Goal: Task Accomplishment & Management: Manage account settings

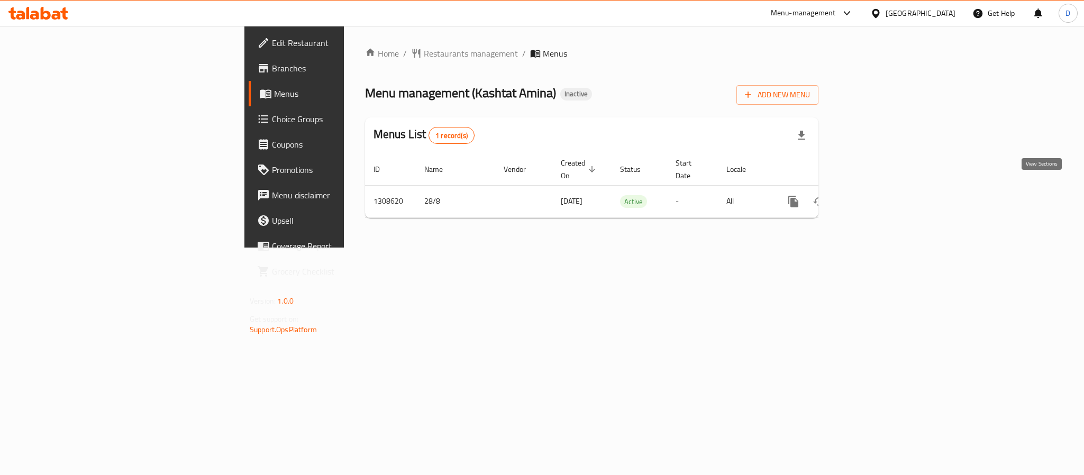
click at [883, 191] on link "enhanced table" at bounding box center [869, 201] width 25 height 25
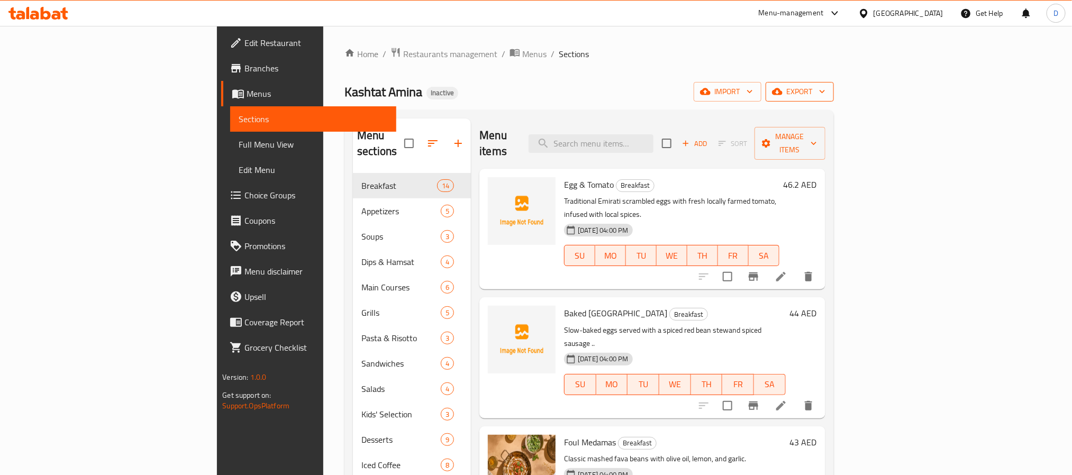
click at [826, 92] on span "export" at bounding box center [799, 91] width 51 height 13
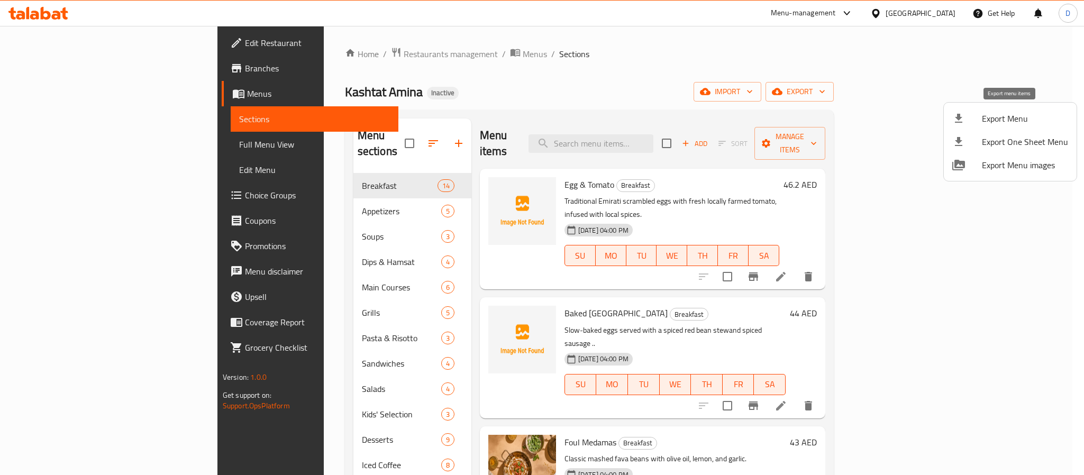
click at [999, 116] on span "Export Menu" at bounding box center [1025, 118] width 86 height 13
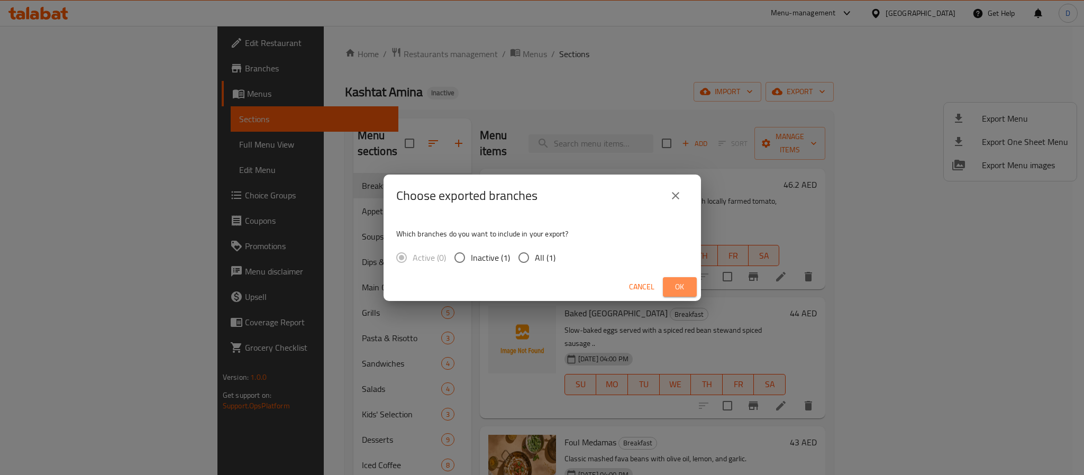
click at [676, 283] on span "Ok" at bounding box center [680, 287] width 17 height 13
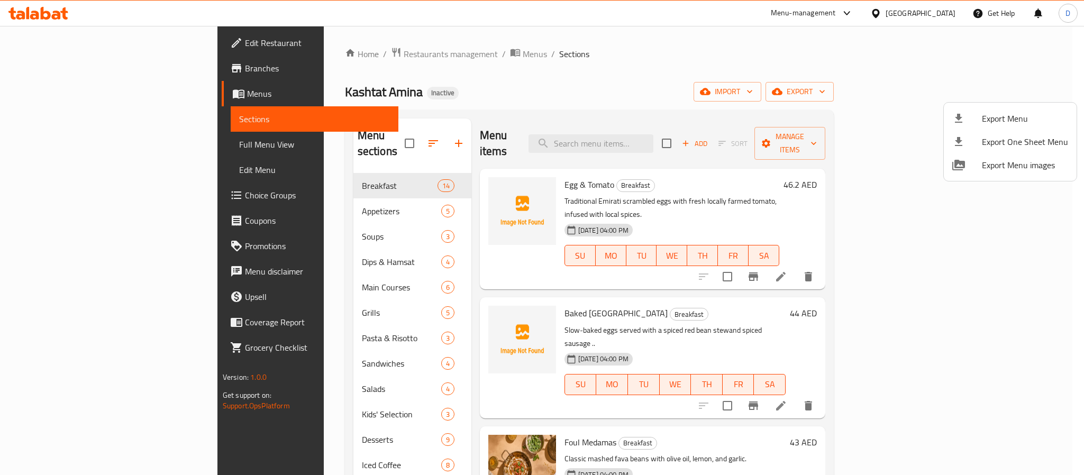
click at [256, 221] on div at bounding box center [542, 237] width 1084 height 475
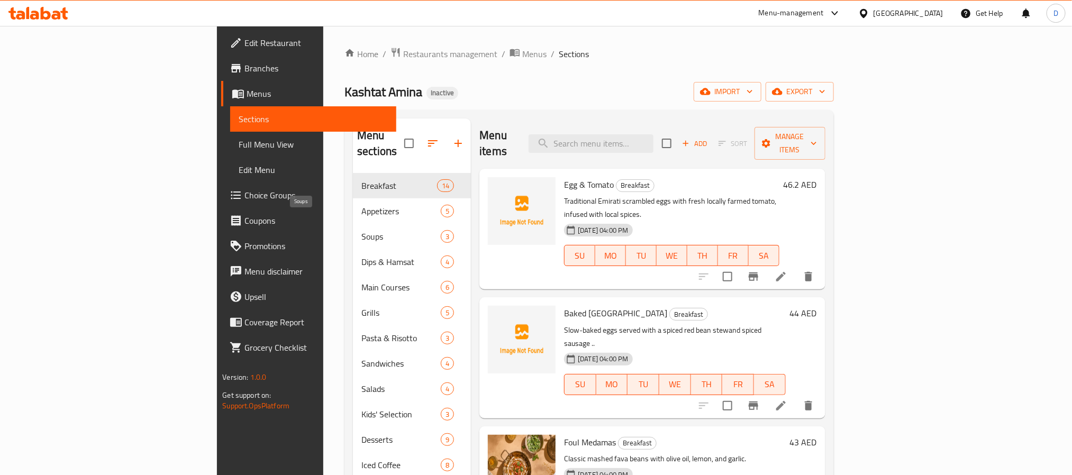
click at [361, 230] on span "Soups" at bounding box center [400, 236] width 79 height 13
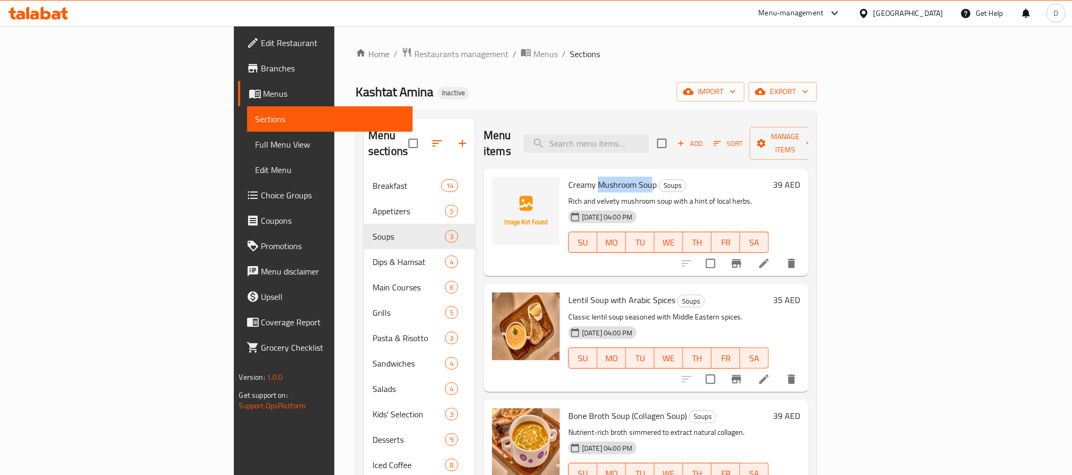
drag, startPoint x: 540, startPoint y: 170, endPoint x: 594, endPoint y: 172, distance: 54.5
click at [594, 177] on span "Creamy Mushroom Soup" at bounding box center [612, 185] width 88 height 16
copy span "Mushroom Sou"
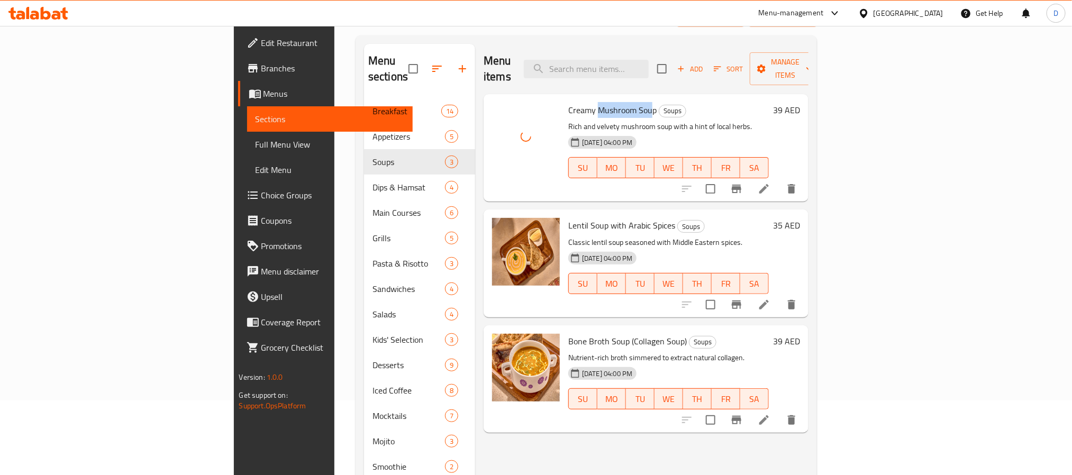
scroll to position [173, 0]
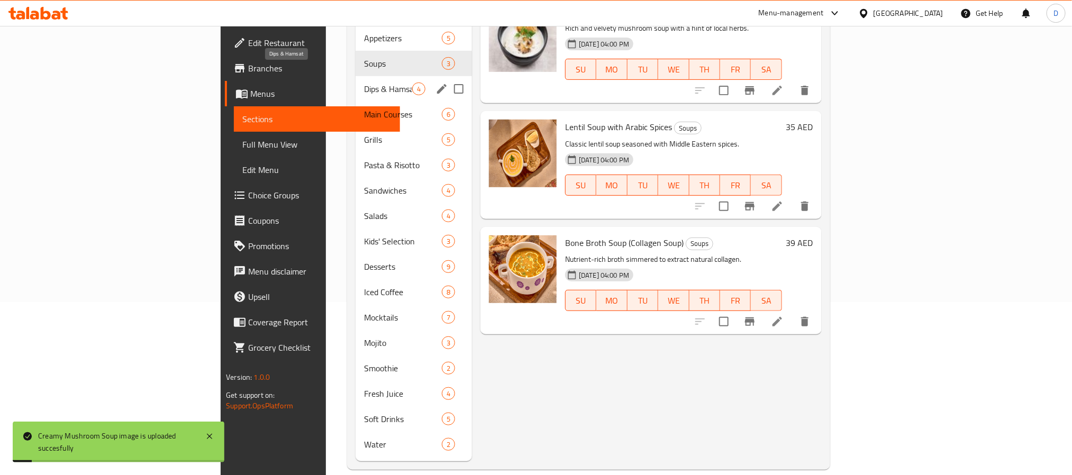
click at [364, 83] on span "Dips & Hamsat" at bounding box center [388, 89] width 48 height 13
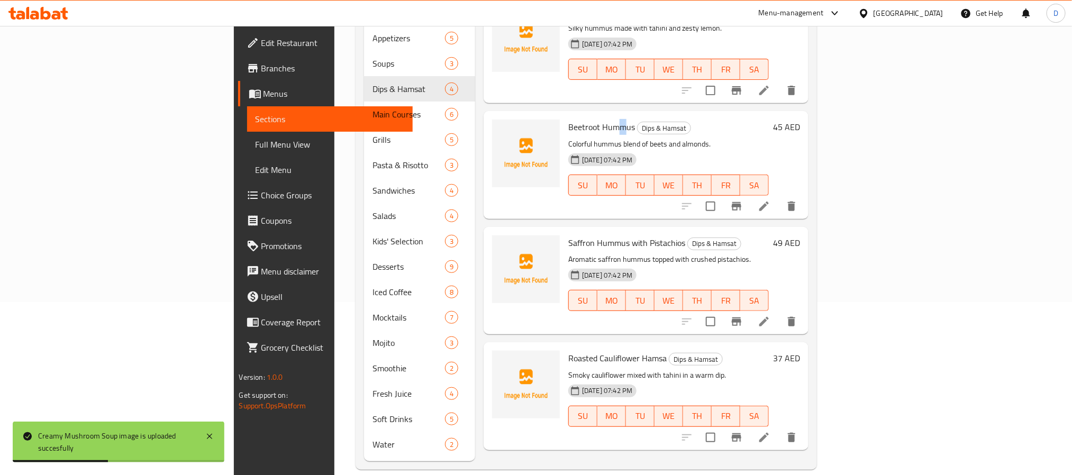
click at [568, 119] on span "Beetroot Hummus" at bounding box center [601, 127] width 67 height 16
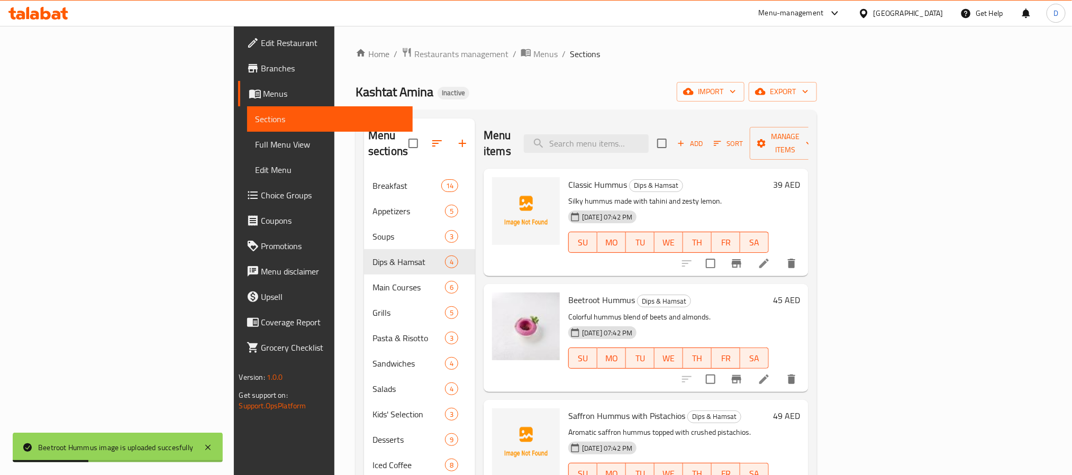
click at [568, 177] on span "Classic Hummus" at bounding box center [597, 185] width 59 height 16
copy h6 "Classic Hummus"
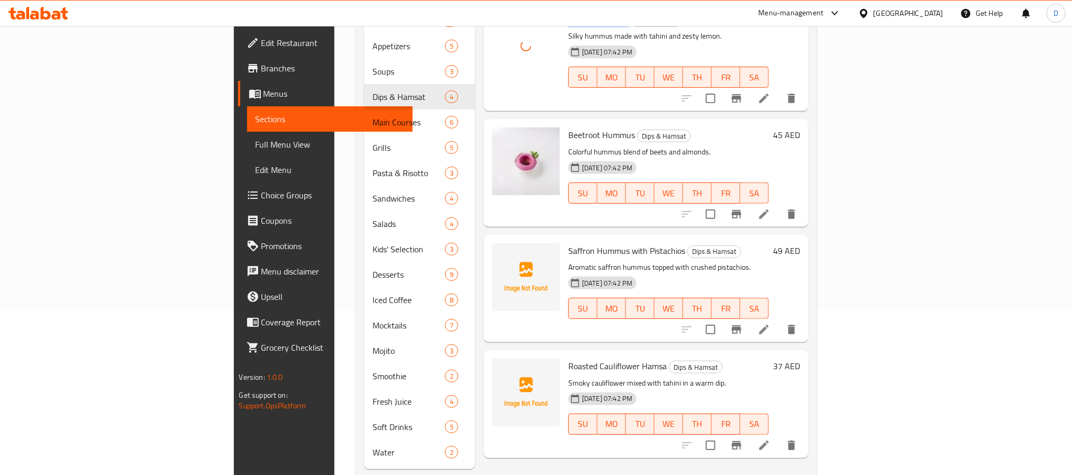
scroll to position [173, 0]
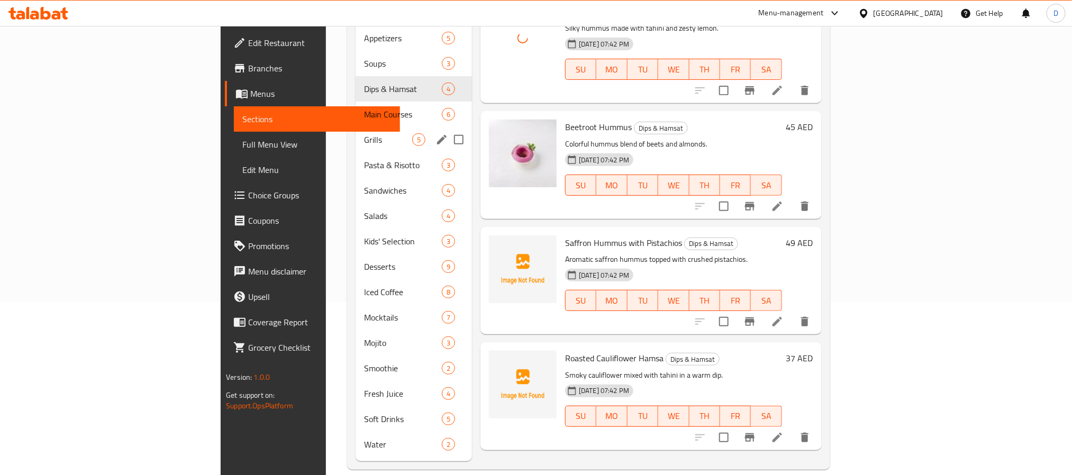
click at [356, 127] on div "Grills 5" at bounding box center [414, 139] width 116 height 25
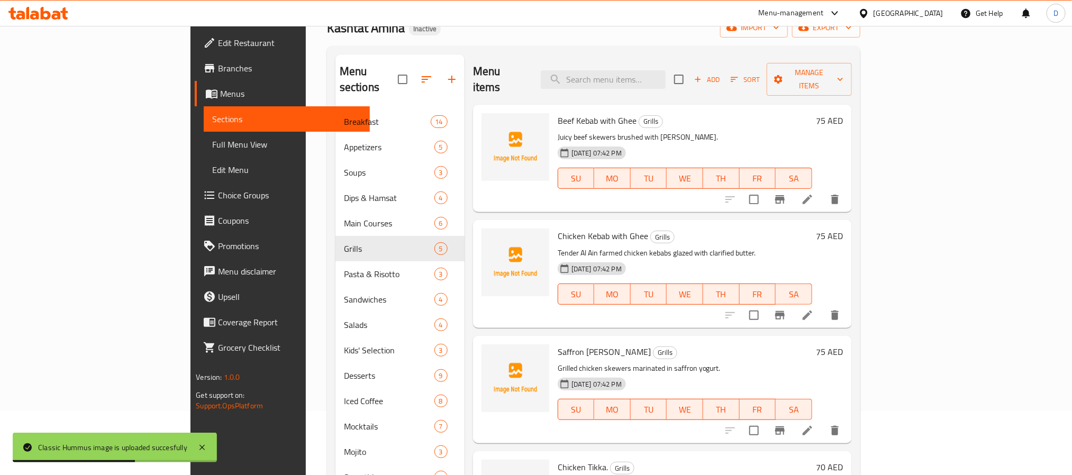
scroll to position [14, 0]
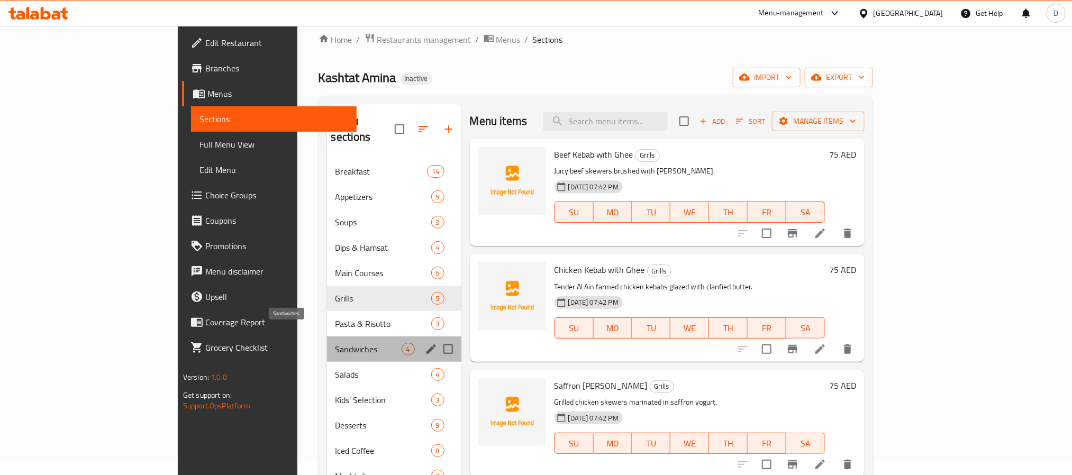
click at [336, 343] on span "Sandwiches" at bounding box center [369, 349] width 66 height 13
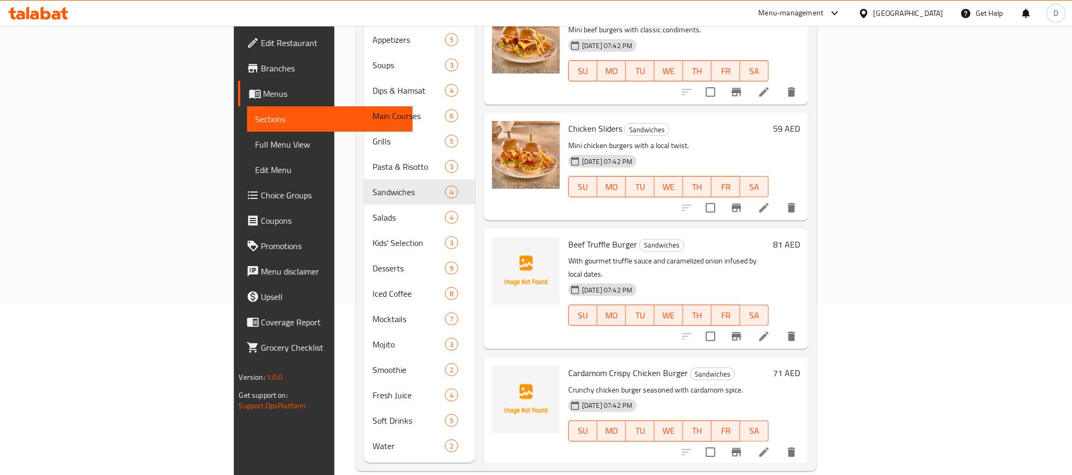
scroll to position [173, 0]
drag, startPoint x: 580, startPoint y: 343, endPoint x: 631, endPoint y: 342, distance: 51.4
click at [630, 364] on h6 "Cardamom Crispy Chicken Burger Sandwiches" at bounding box center [668, 371] width 201 height 15
copy h6 "hicken Burger"
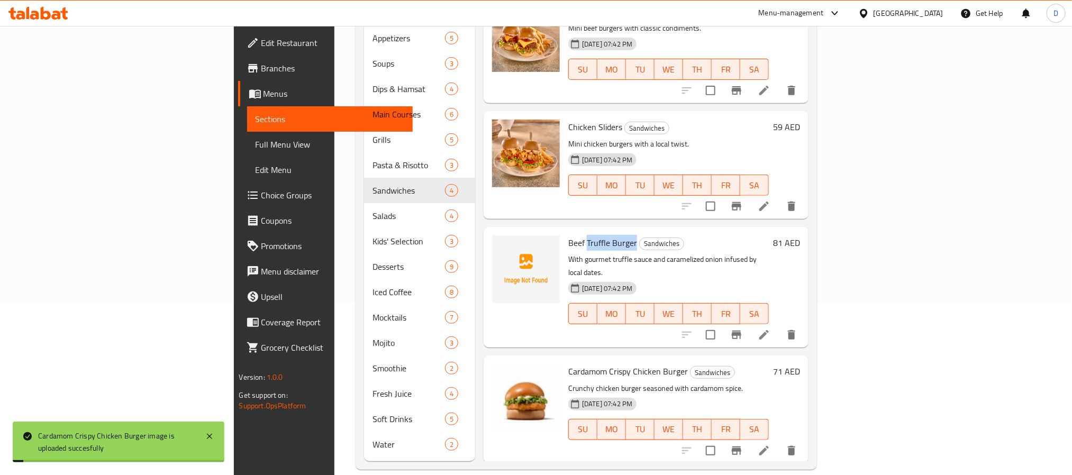
drag, startPoint x: 530, startPoint y: 227, endPoint x: 576, endPoint y: 231, distance: 46.2
click at [576, 235] on span "Beef Truffle Burger" at bounding box center [602, 243] width 69 height 16
copy span "Truffle Burger"
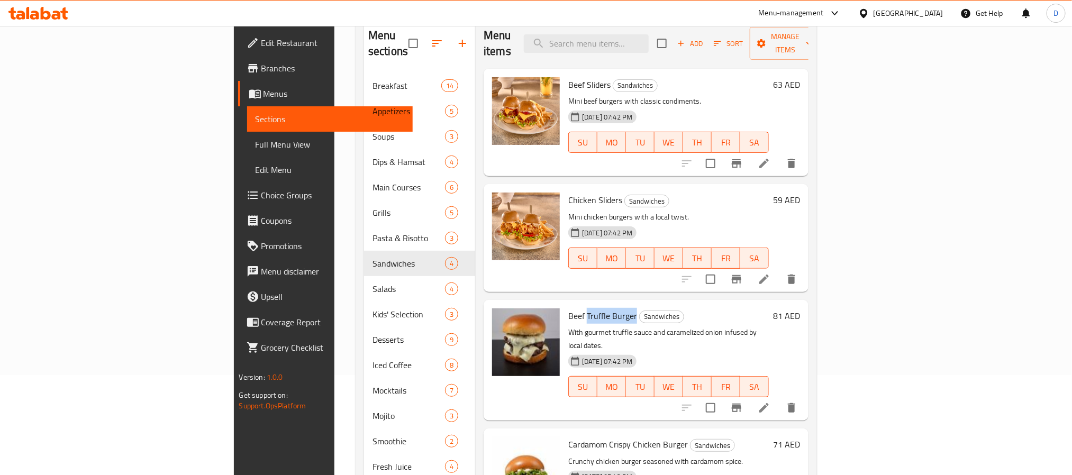
scroll to position [0, 0]
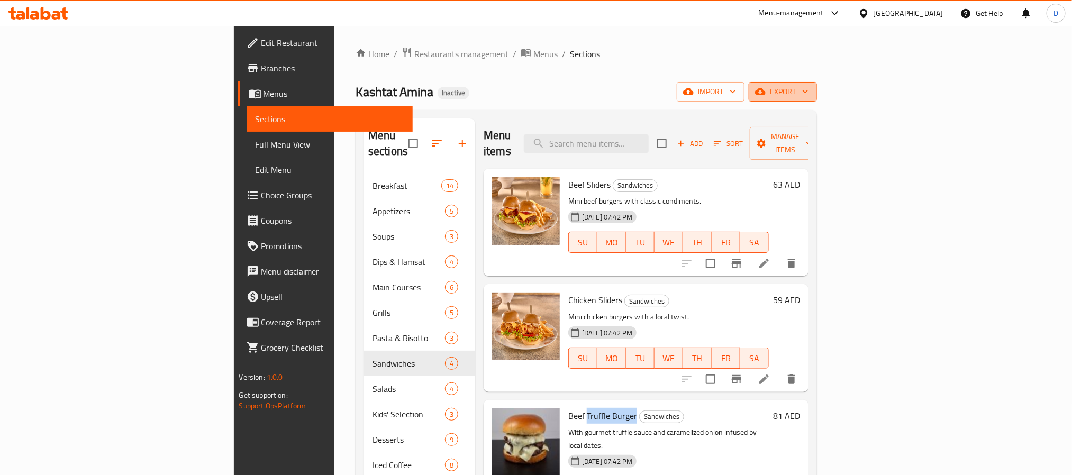
click at [809, 89] on span "export" at bounding box center [782, 91] width 51 height 13
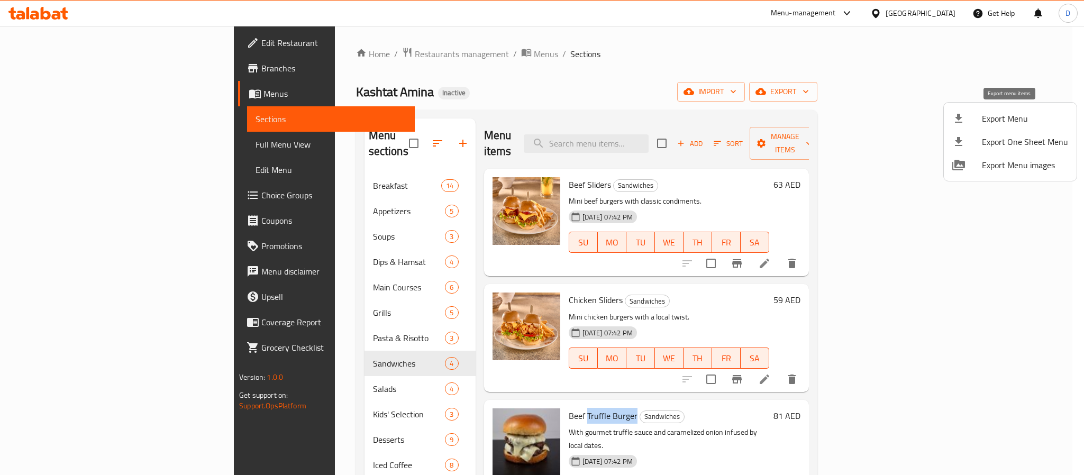
click at [1007, 108] on li "Export Menu" at bounding box center [1010, 118] width 133 height 23
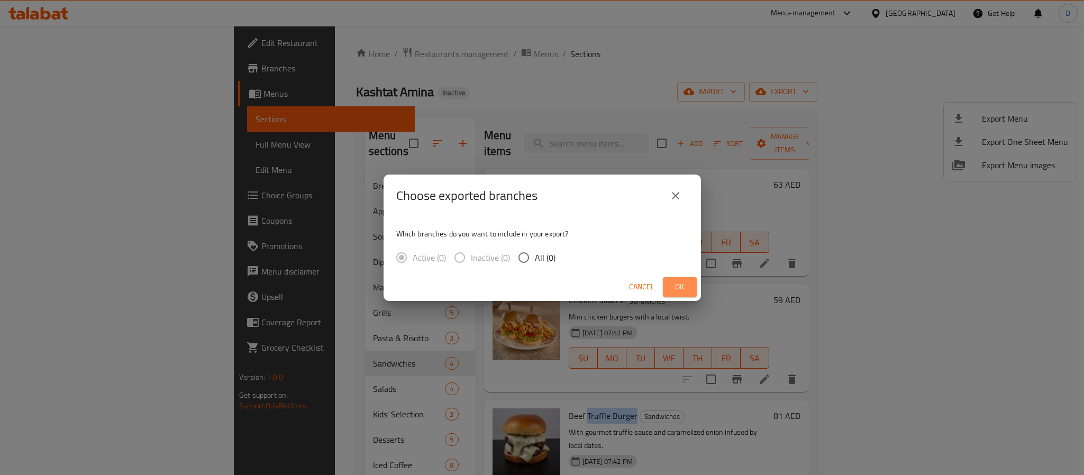
drag, startPoint x: 686, startPoint y: 280, endPoint x: 564, endPoint y: 229, distance: 132.6
click at [686, 281] on span "Ok" at bounding box center [680, 287] width 17 height 13
click at [680, 287] on span "Ok" at bounding box center [680, 287] width 17 height 13
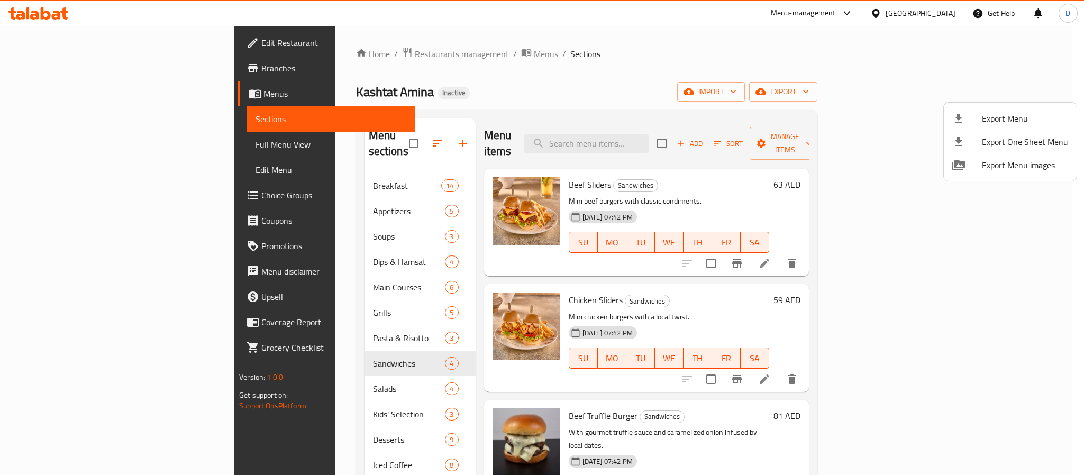
click at [836, 12] on div at bounding box center [542, 237] width 1084 height 475
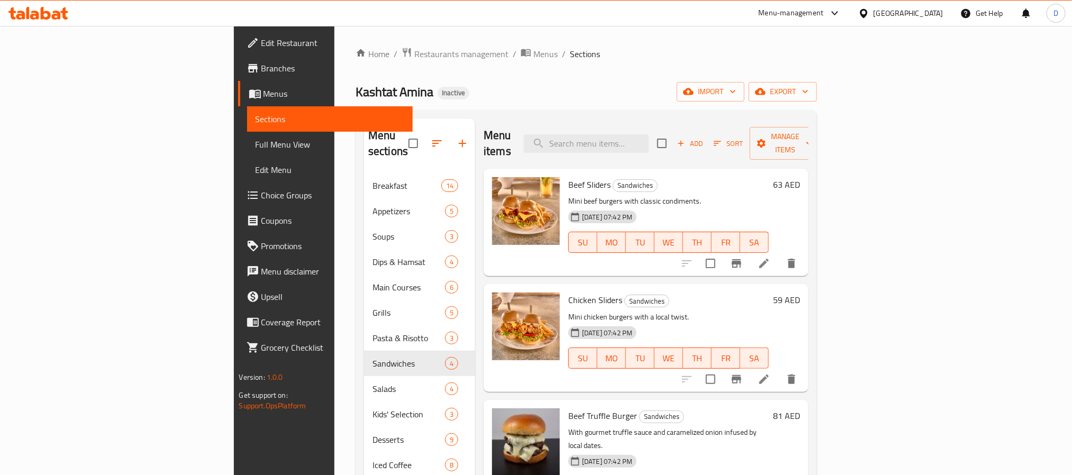
click at [813, 7] on div "Menu-management" at bounding box center [791, 13] width 65 height 13
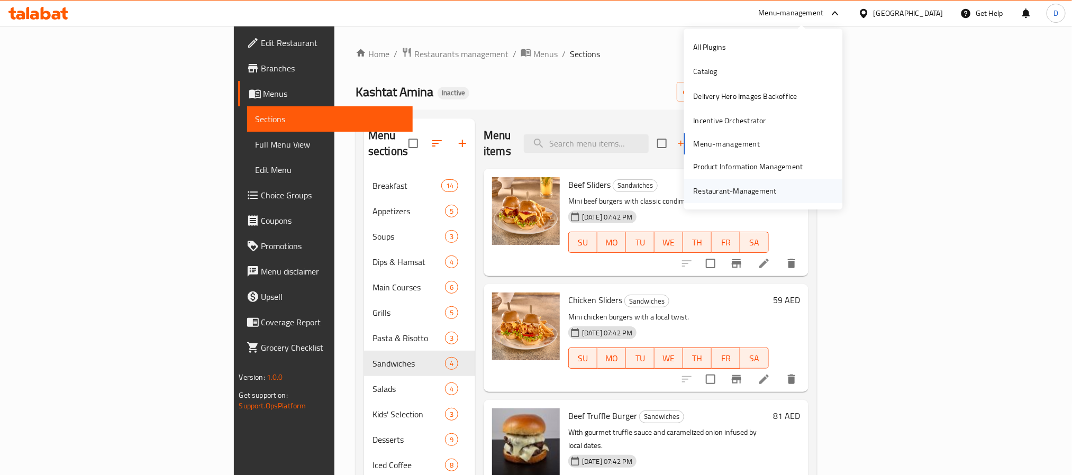
click at [745, 189] on div "Restaurant-Management" at bounding box center [735, 191] width 83 height 12
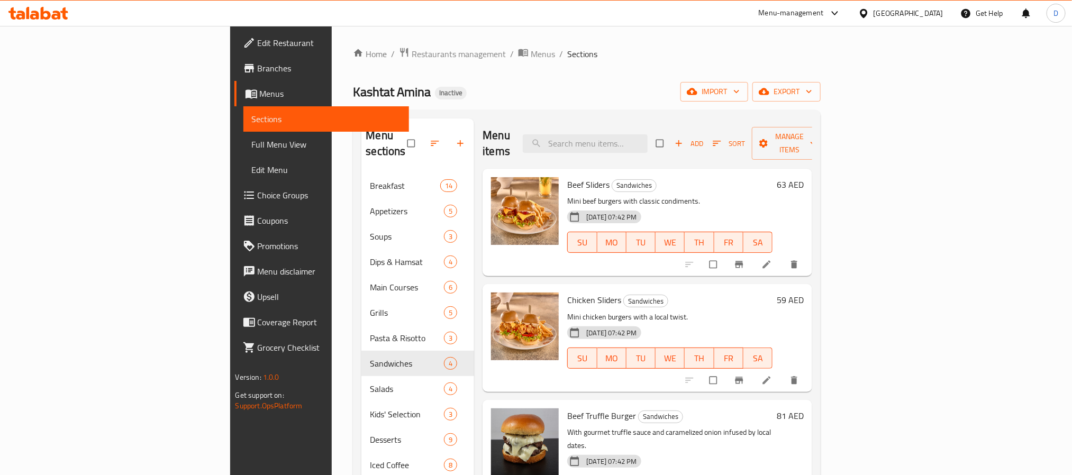
click at [780, 7] on div "Menu-management" at bounding box center [791, 13] width 65 height 13
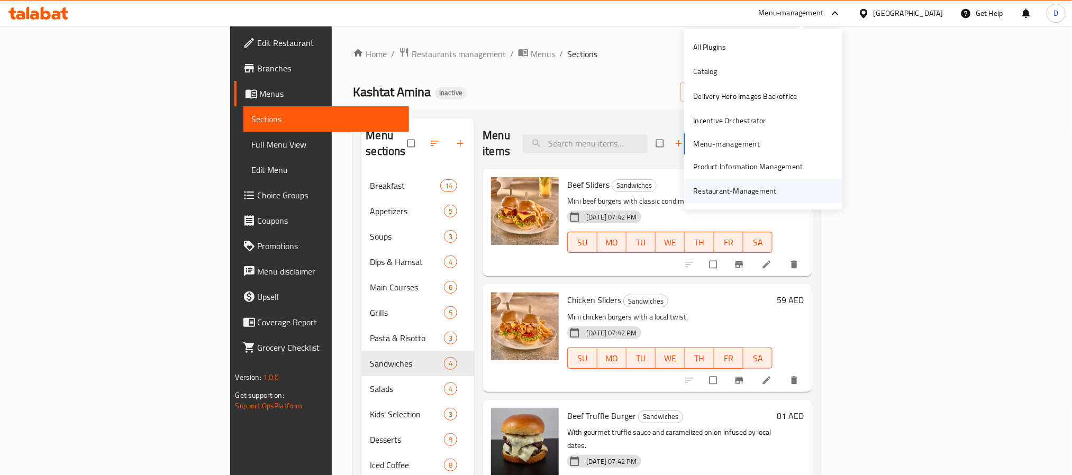
click at [768, 188] on div "Restaurant-Management" at bounding box center [735, 191] width 83 height 12
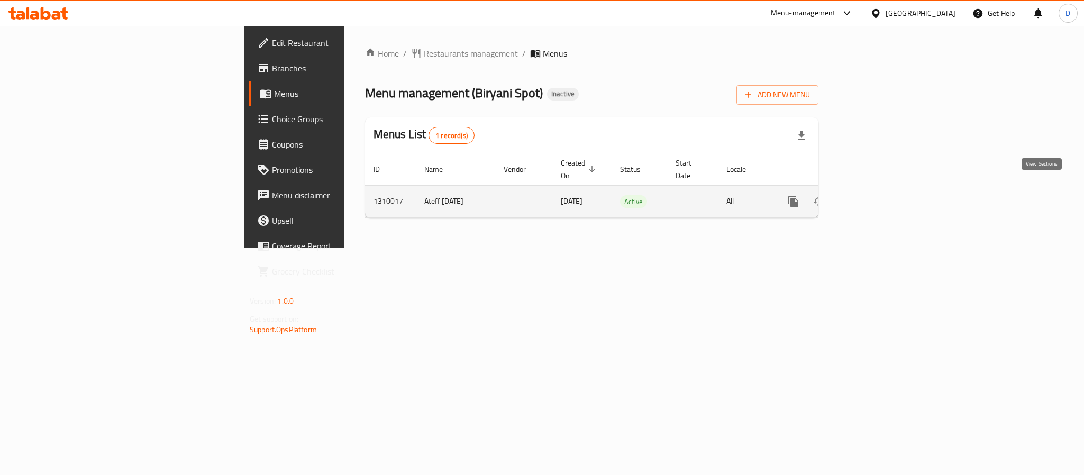
click at [883, 197] on link "enhanced table" at bounding box center [869, 201] width 25 height 25
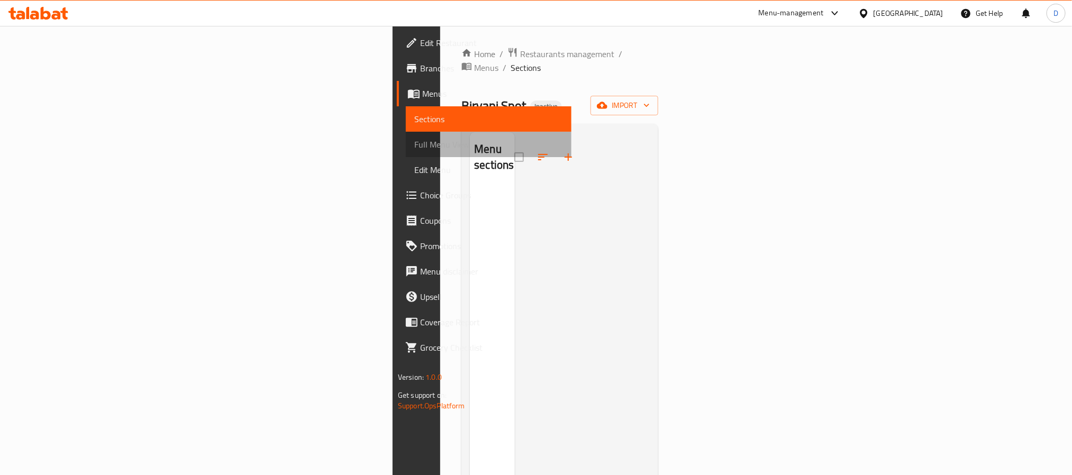
click at [414, 140] on span "Full Menu View" at bounding box center [488, 144] width 149 height 13
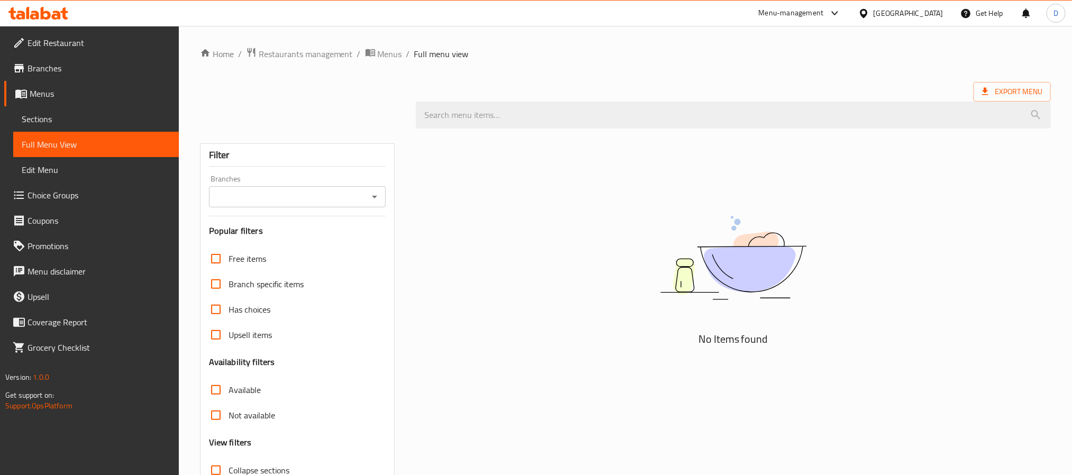
click at [97, 118] on span "Sections" at bounding box center [96, 119] width 149 height 13
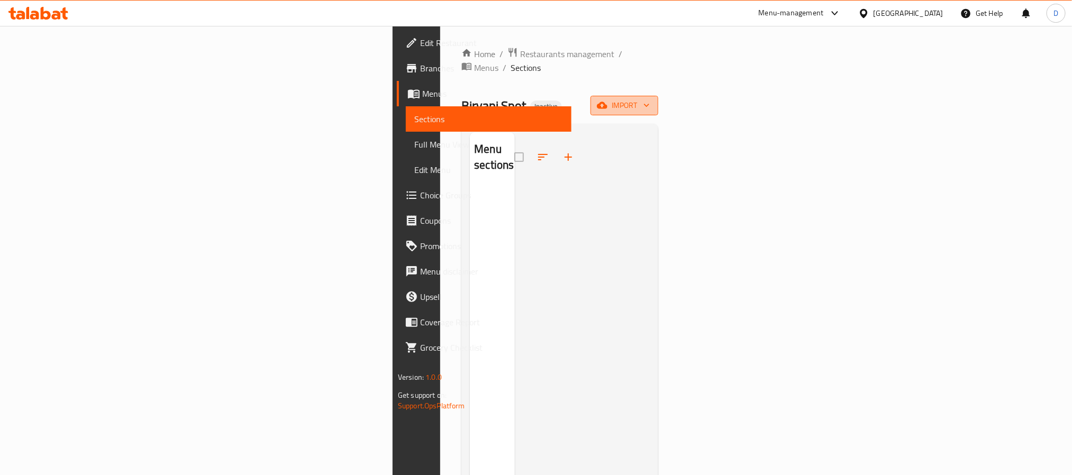
click at [650, 99] on span "import" at bounding box center [624, 105] width 51 height 13
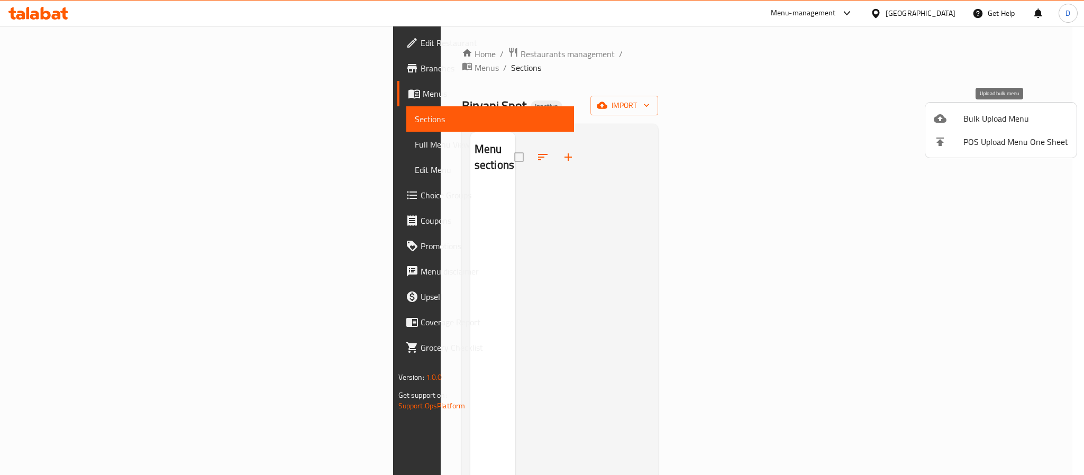
click at [999, 114] on span "Bulk Upload Menu" at bounding box center [1016, 118] width 105 height 13
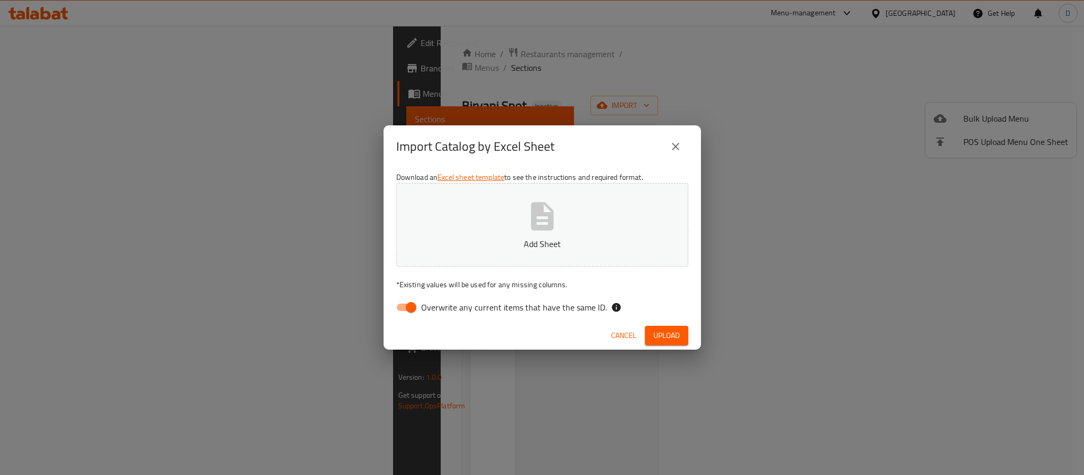
click at [594, 222] on button "Add Sheet" at bounding box center [542, 225] width 292 height 84
click at [413, 303] on input "Overwrite any current items that have the same ID." at bounding box center [411, 307] width 60 height 20
checkbox input "false"
click at [680, 332] on button "Upload" at bounding box center [666, 336] width 43 height 20
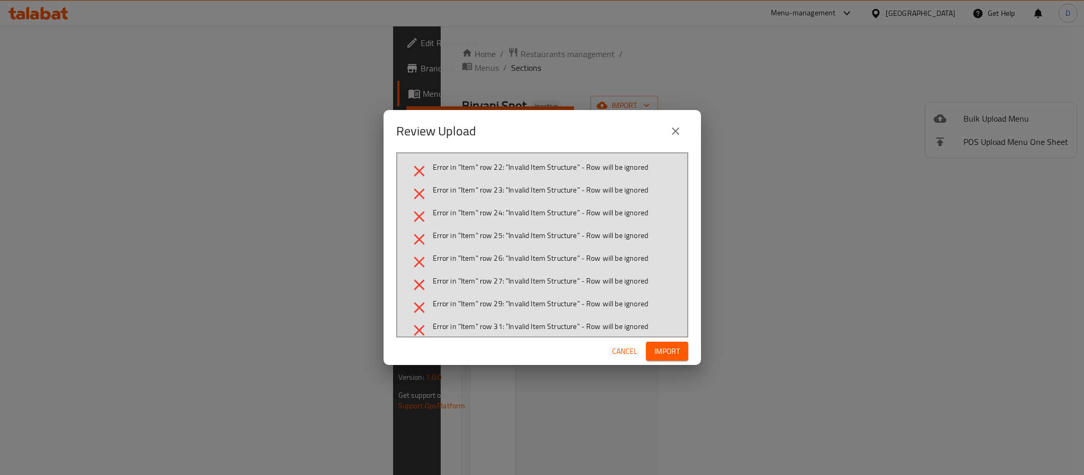
click at [629, 348] on span "Cancel" at bounding box center [624, 351] width 25 height 13
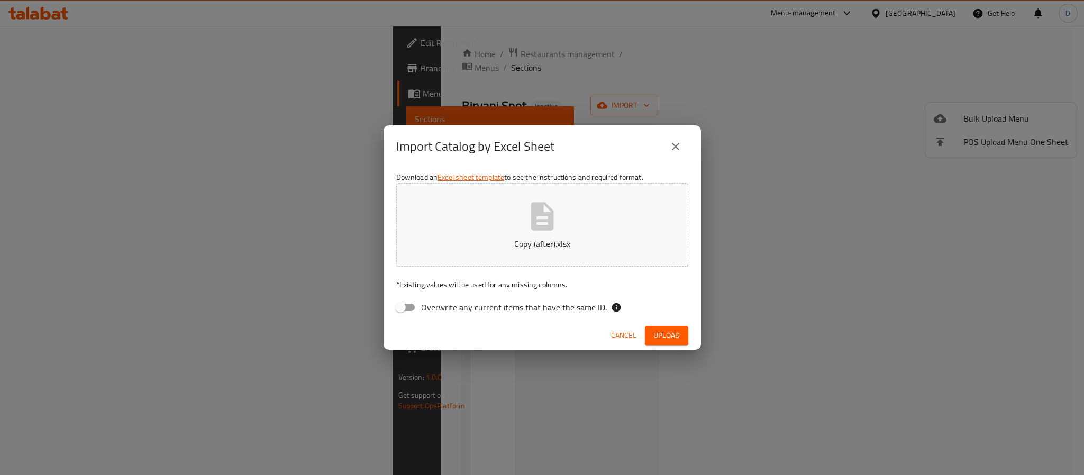
click at [629, 335] on span "Cancel" at bounding box center [623, 335] width 25 height 13
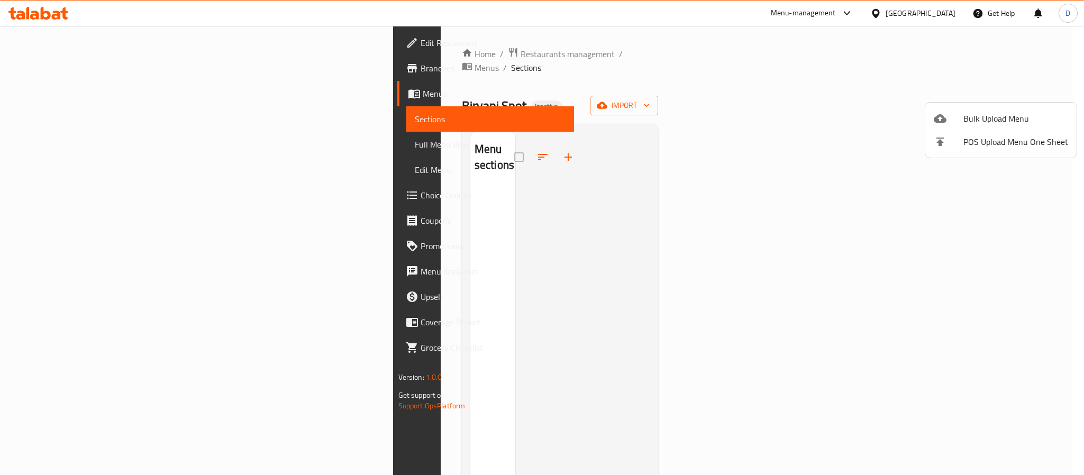
click at [95, 40] on div at bounding box center [542, 237] width 1084 height 475
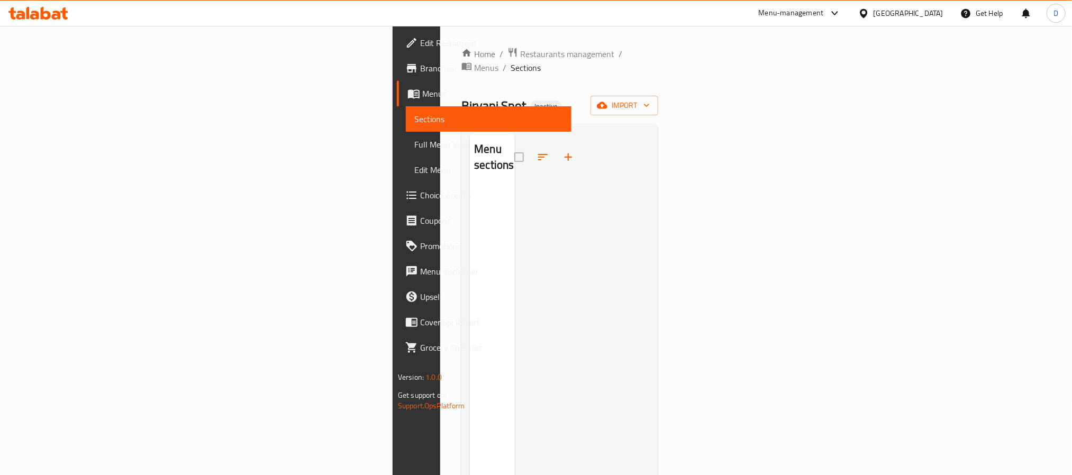
click at [420, 40] on span "Edit Restaurant" at bounding box center [491, 43] width 143 height 13
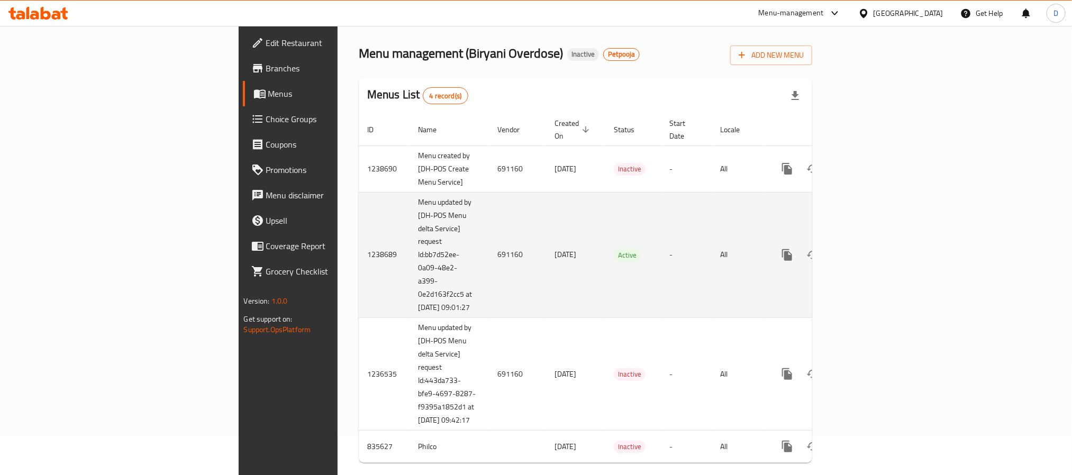
scroll to position [59, 0]
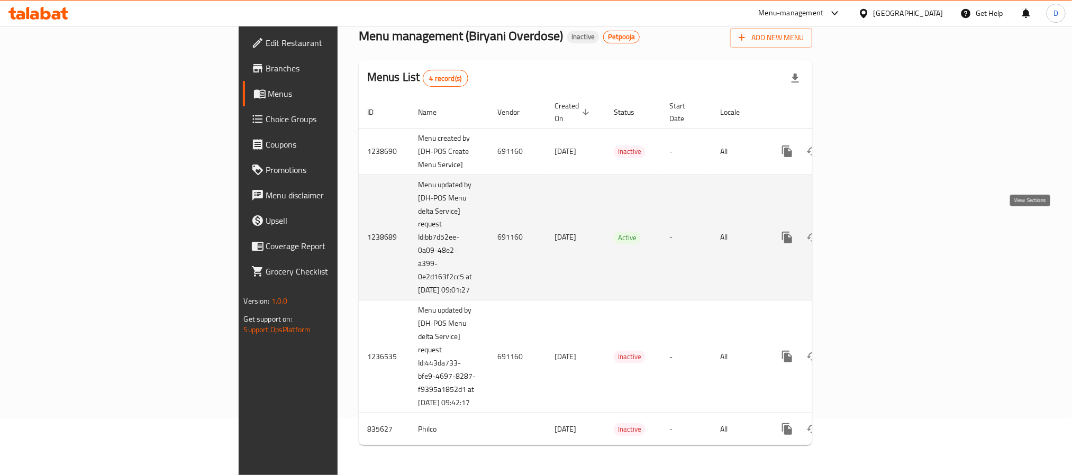
click at [870, 231] on icon "enhanced table" at bounding box center [863, 237] width 13 height 13
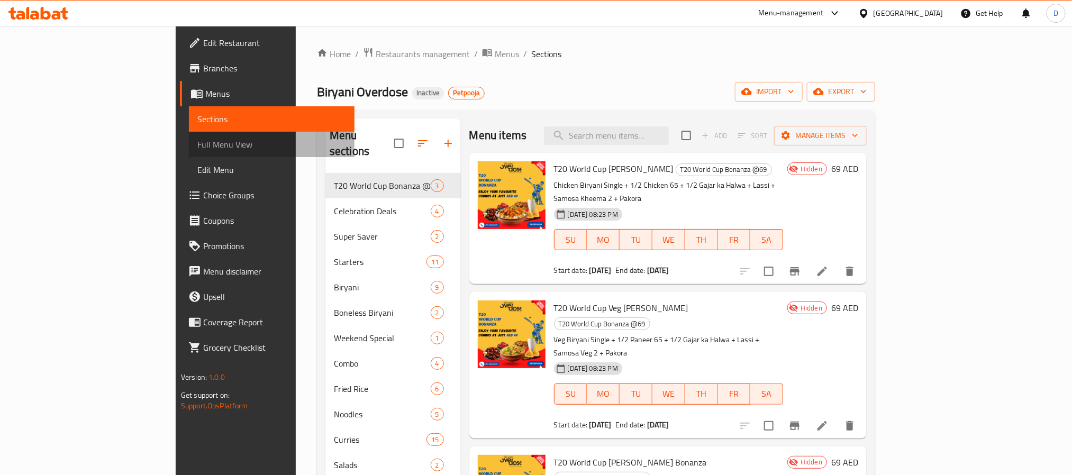
click at [197, 144] on span "Full Menu View" at bounding box center [271, 144] width 149 height 13
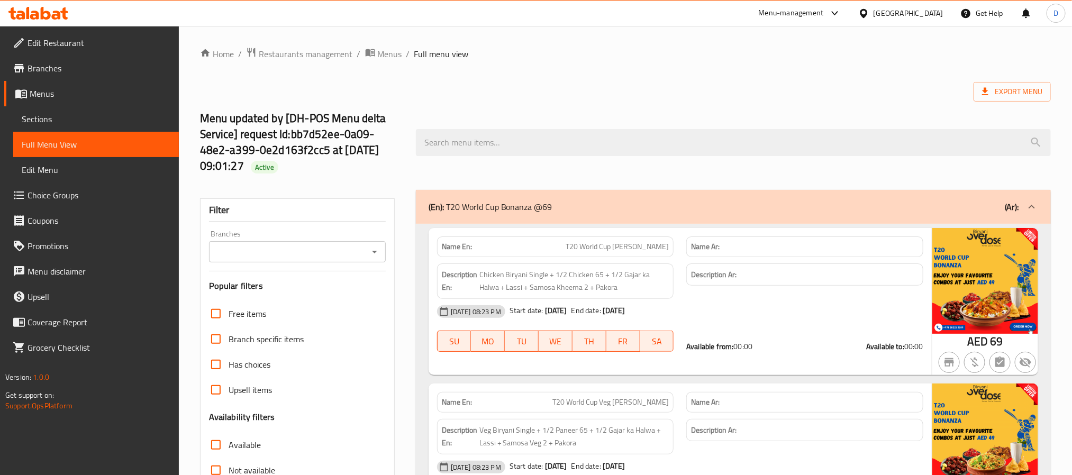
click at [378, 248] on icon "Open" at bounding box center [374, 252] width 13 height 13
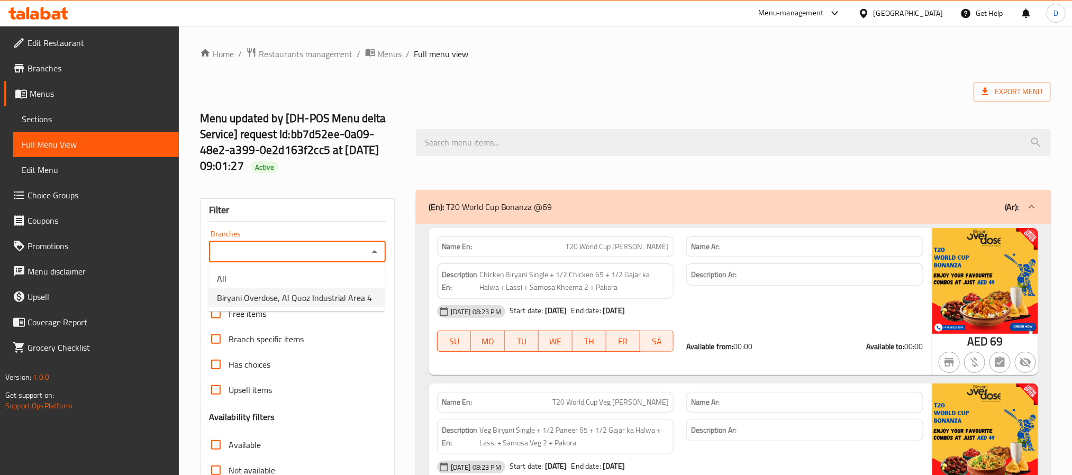
click at [343, 301] on span "Biryani Overdose, Al Quoz Industrial Area 4" at bounding box center [294, 298] width 155 height 13
type input "Biryani Overdose, Al Quoz Industrial Area 4"
click at [381, 58] on span "Menus" at bounding box center [390, 54] width 24 height 13
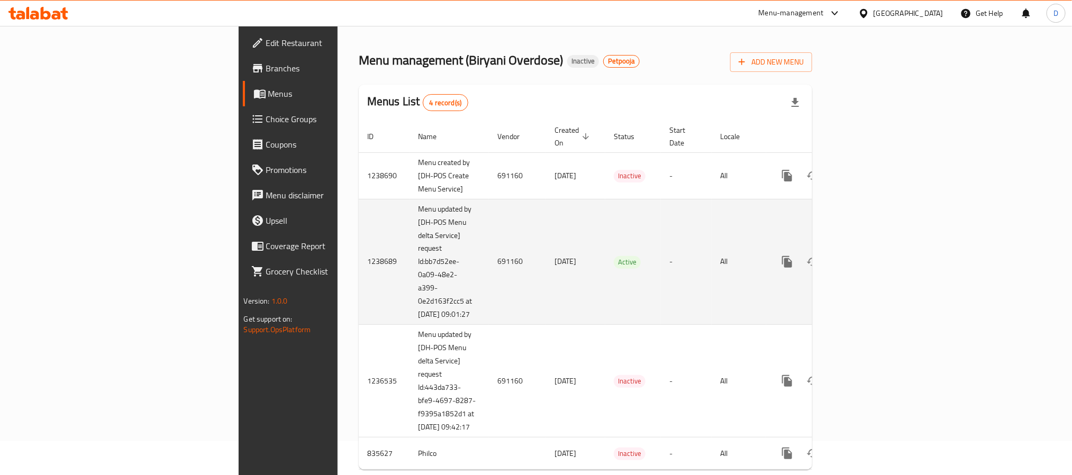
scroll to position [61, 0]
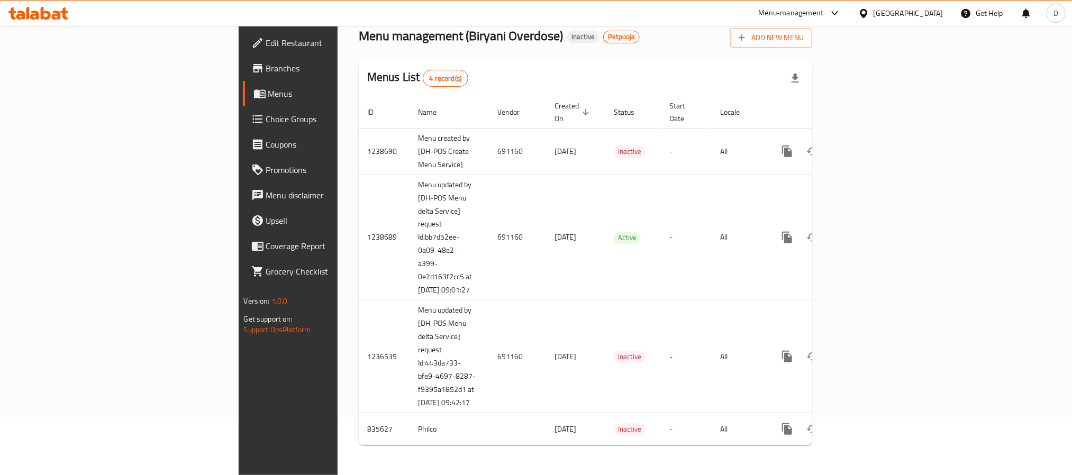
click at [266, 69] on span "Branches" at bounding box center [337, 68] width 143 height 13
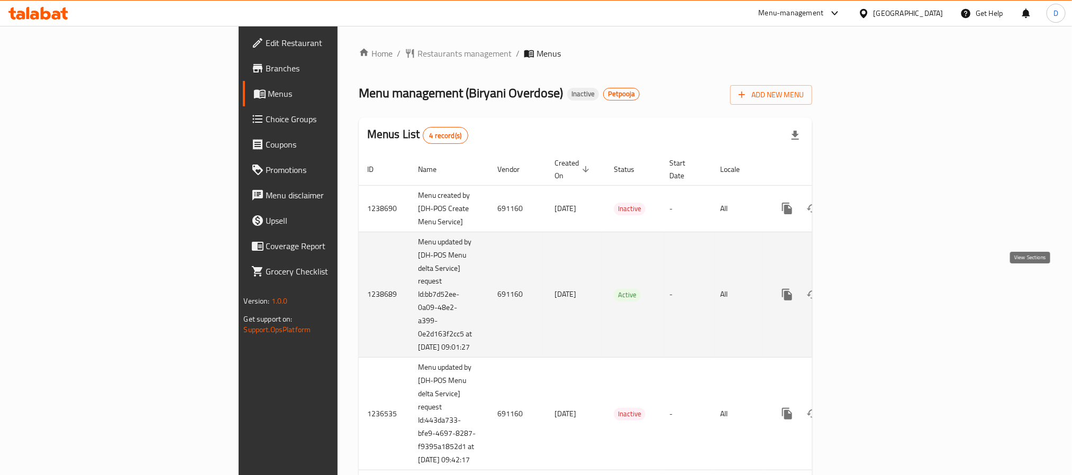
click at [870, 288] on icon "enhanced table" at bounding box center [863, 294] width 13 height 13
